Goal: Find specific page/section: Find specific page/section

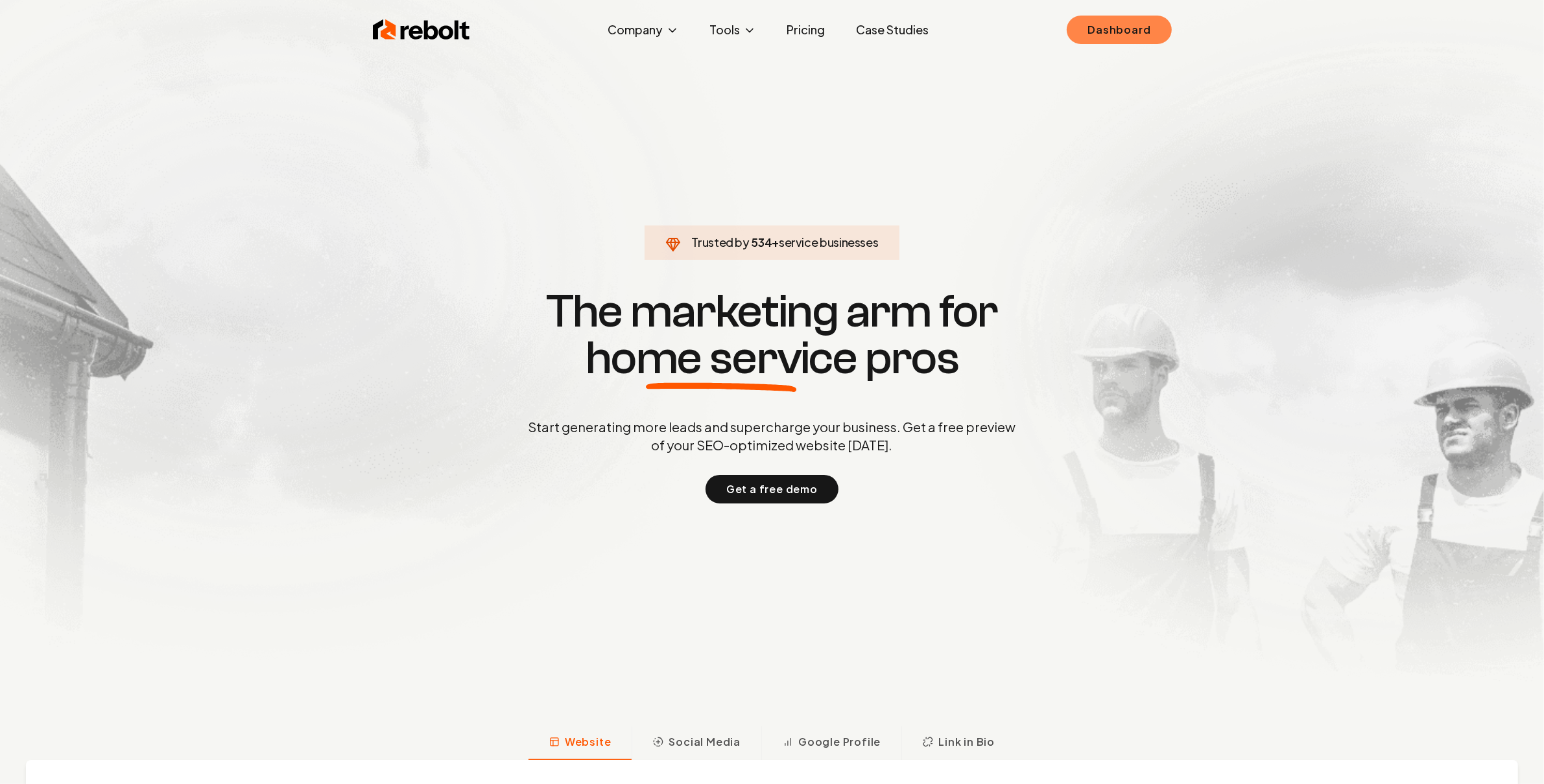
click at [1150, 28] on link "Dashboard" at bounding box center [1118, 29] width 104 height 29
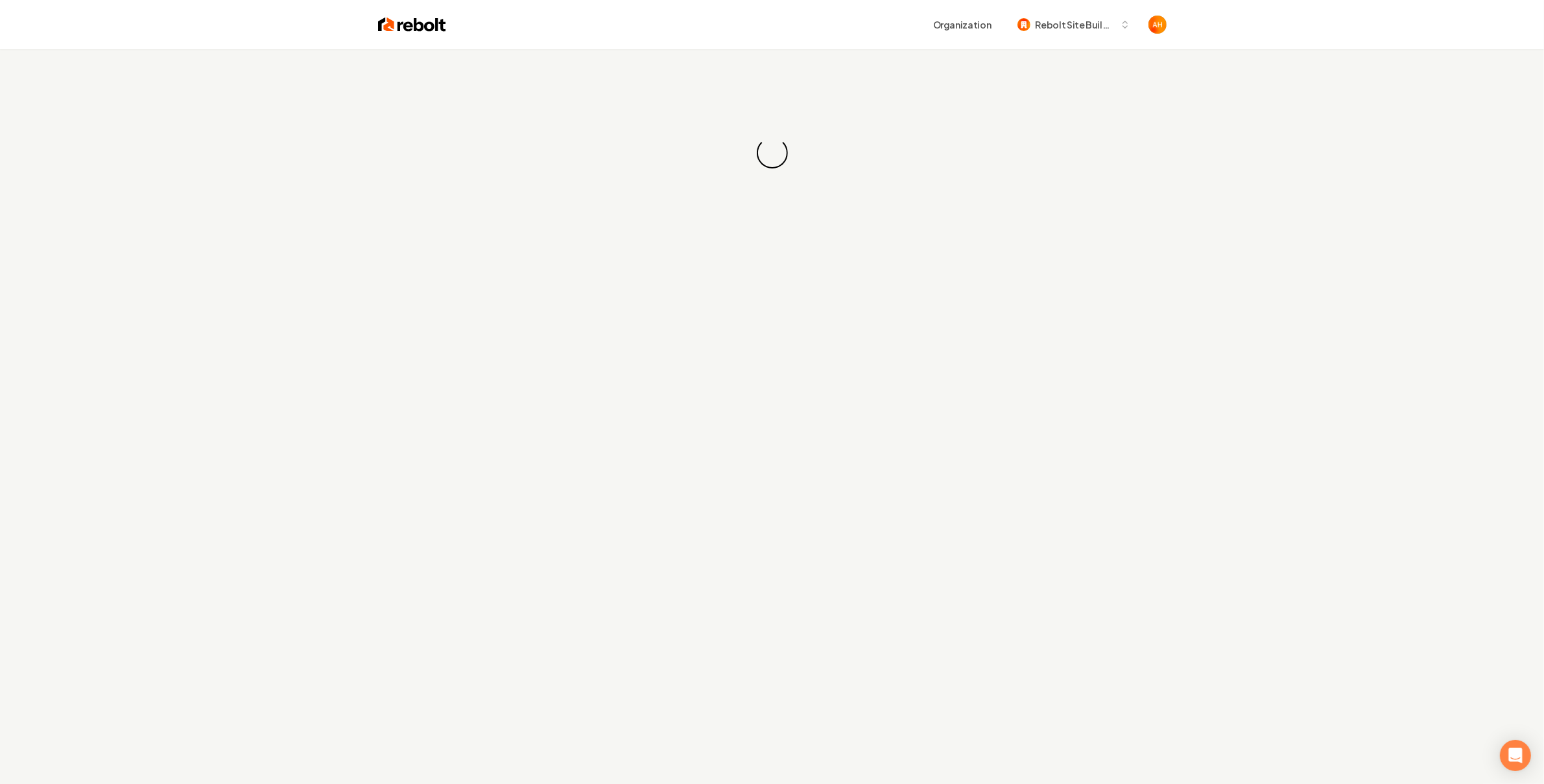
click at [883, 34] on div "Organization Rebolt Site Builder" at bounding box center [806, 25] width 721 height 23
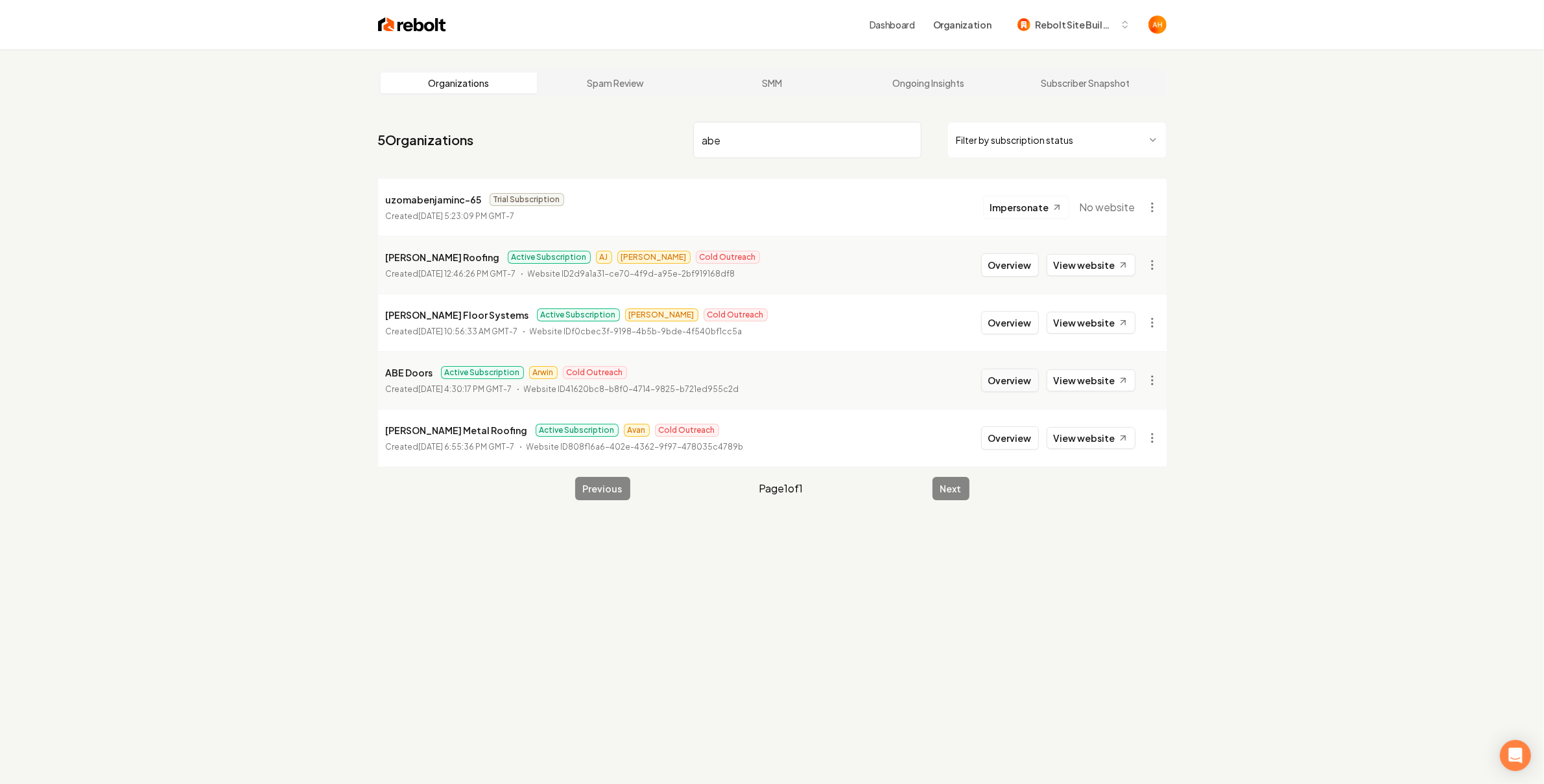
type input "abe"
click at [989, 376] on button "Overview" at bounding box center [1009, 380] width 58 height 23
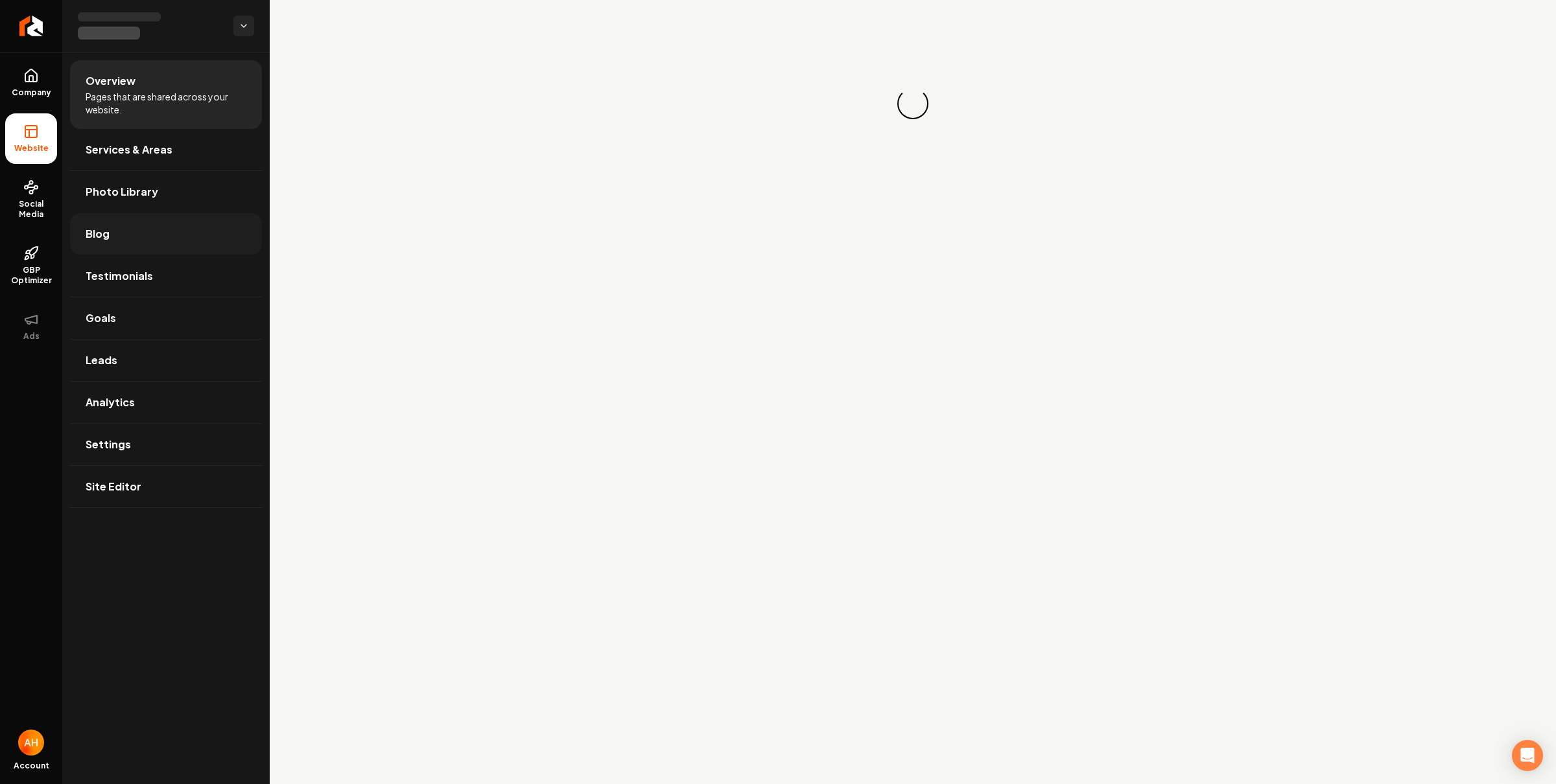
click at [135, 231] on link "Blog" at bounding box center [165, 234] width 192 height 41
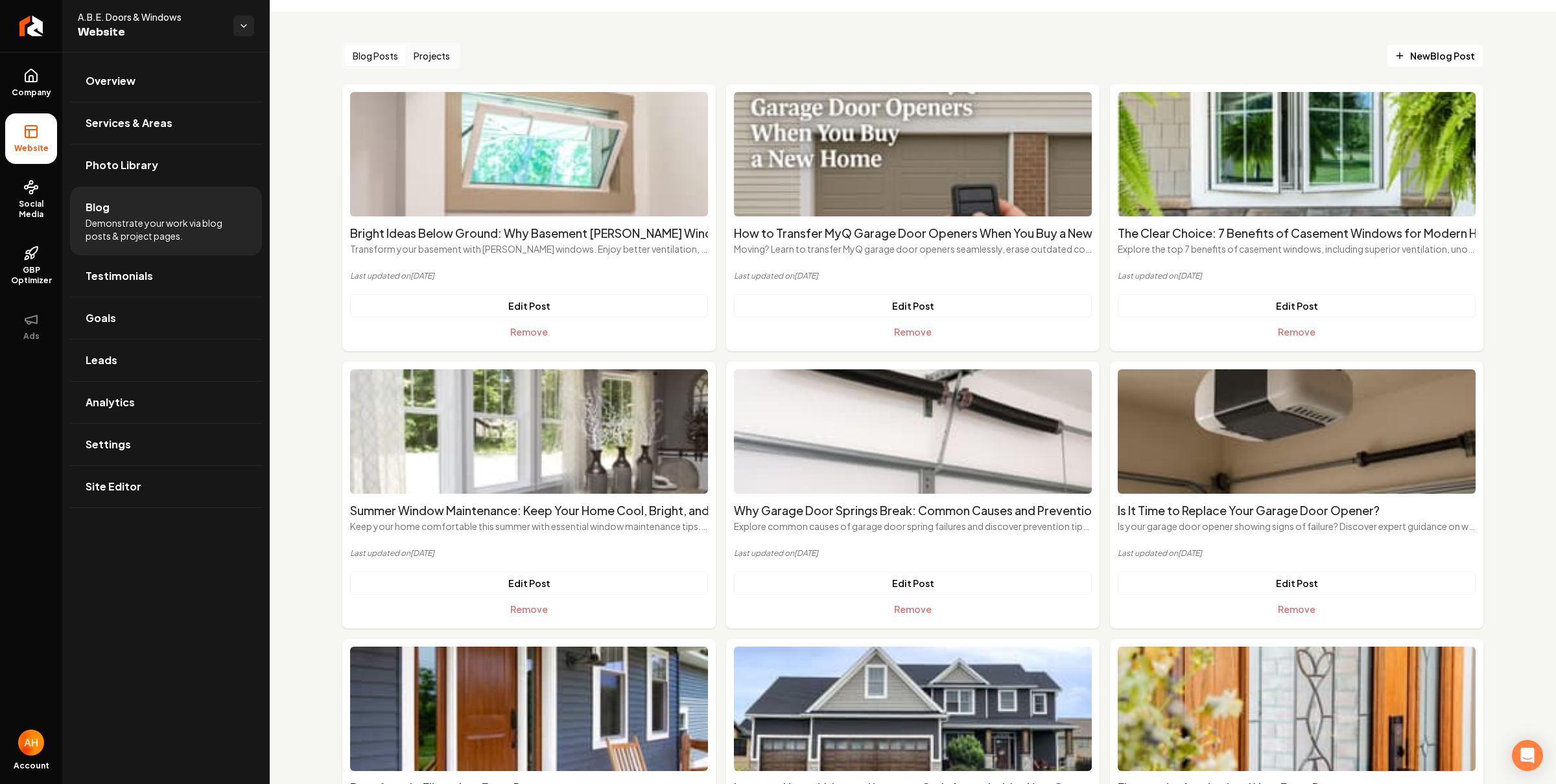
scroll to position [88, 0]
